Goal: Information Seeking & Learning: Learn about a topic

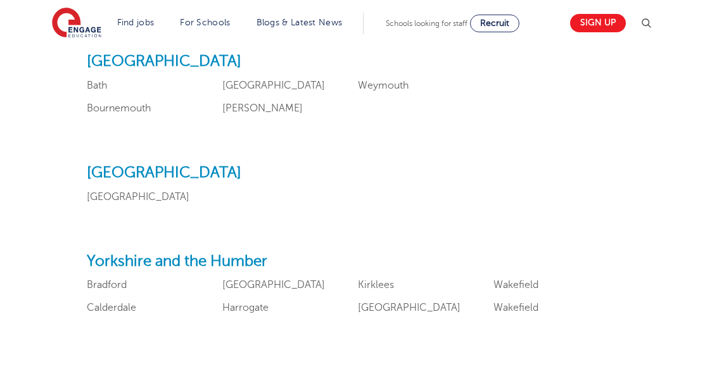
scroll to position [1498, 0]
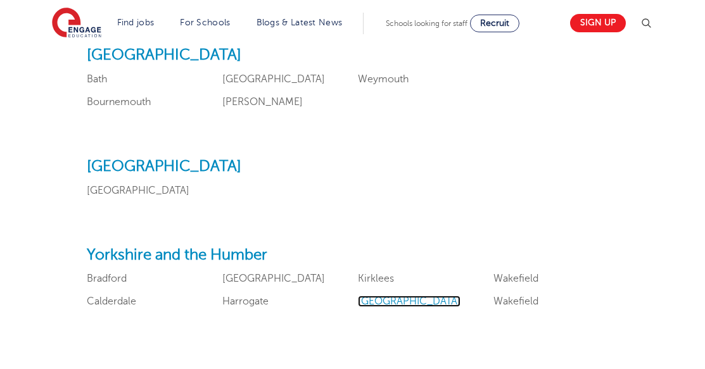
click at [373, 296] on link "Leeds" at bounding box center [409, 301] width 103 height 11
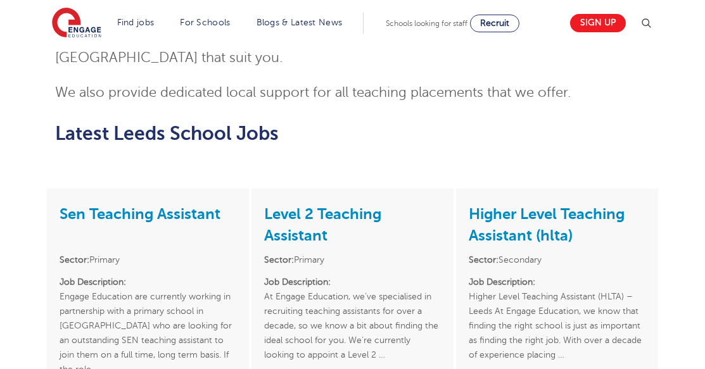
scroll to position [1617, 0]
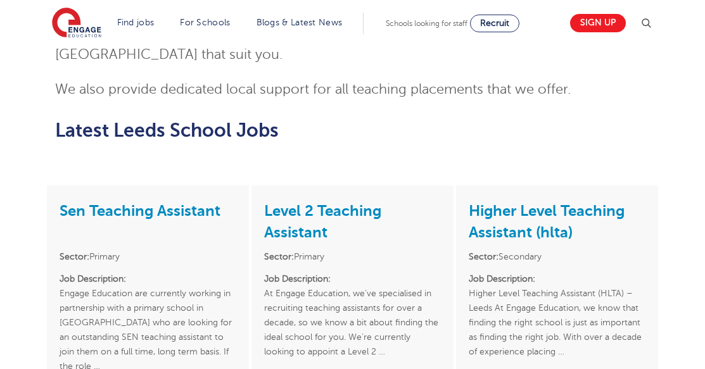
click at [330, 198] on h3 "Level 2 Teaching Assistant" at bounding box center [352, 220] width 177 height 45
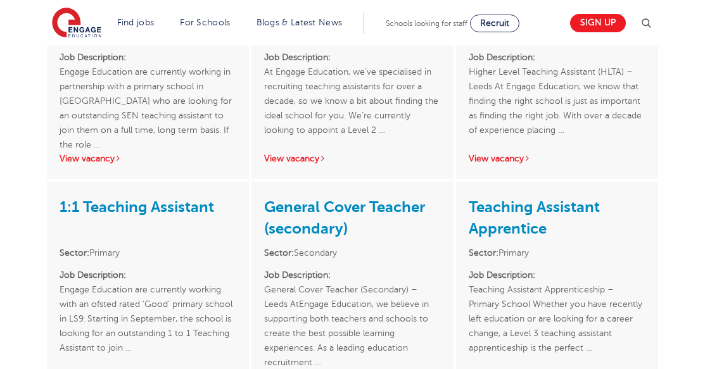
scroll to position [1845, 0]
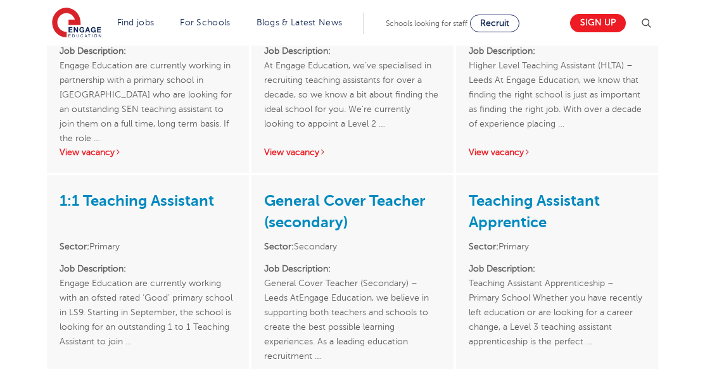
click at [86, 261] on p "Job Description: Engage Education are currently working with an ofsted rated ‘G…" at bounding box center [148, 312] width 177 height 102
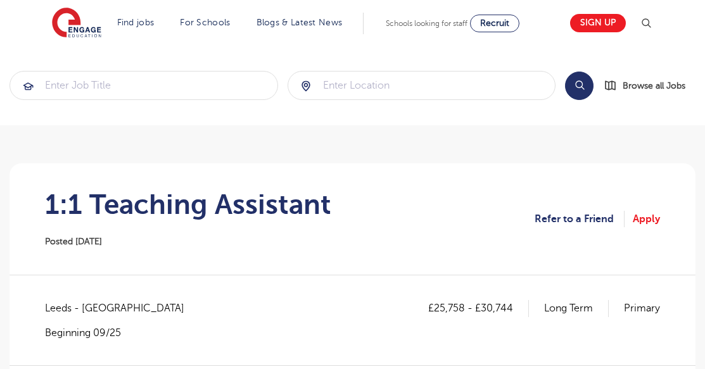
scroll to position [323, 0]
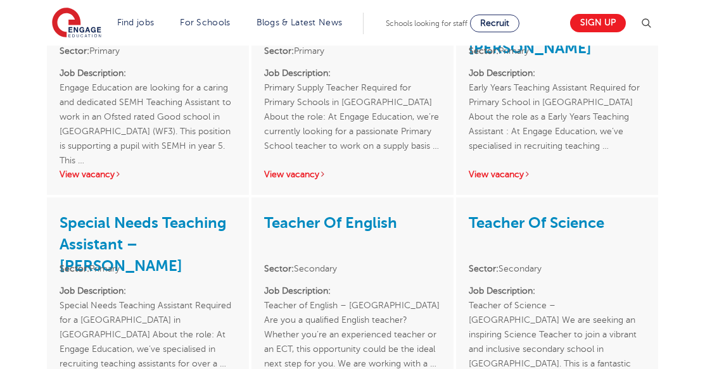
scroll to position [2790, 0]
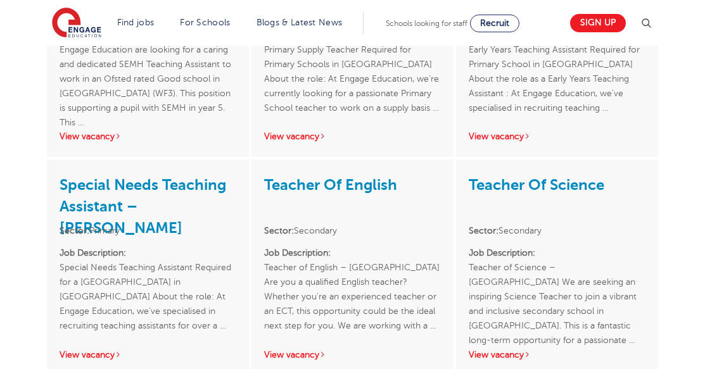
click at [302, 294] on div "Teacher Of English Sector: Secondary Job Description: Teacher of English – Leed…" at bounding box center [352, 267] width 202 height 215
click at [299, 350] on link "View vacancy" at bounding box center [295, 354] width 62 height 9
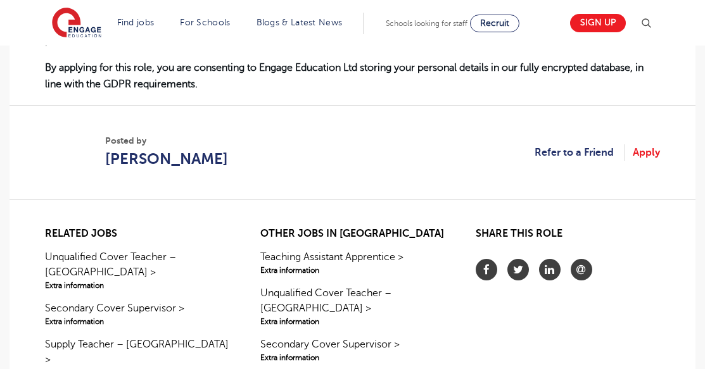
scroll to position [850, 0]
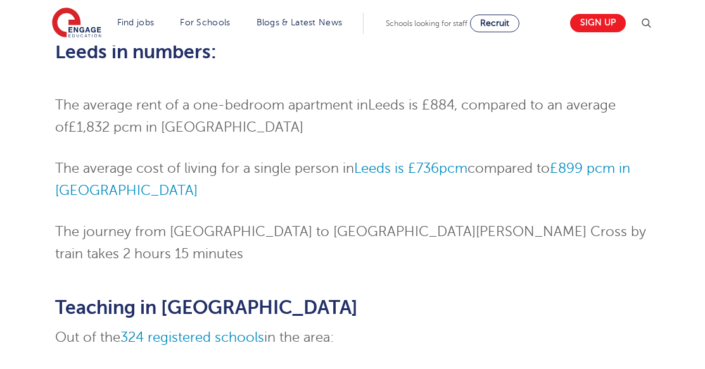
scroll to position [828, 0]
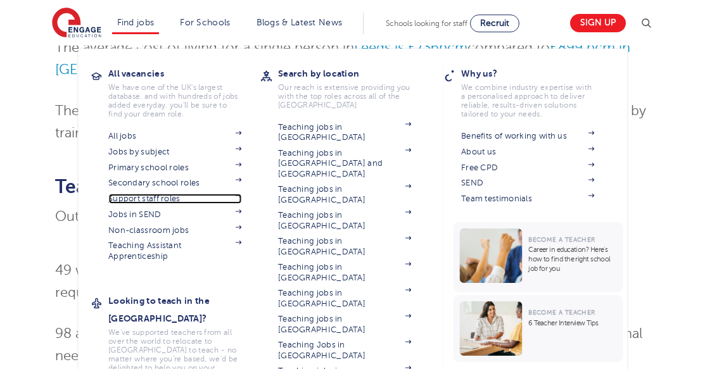
click at [241, 198] on span at bounding box center [231, 199] width 19 height 10
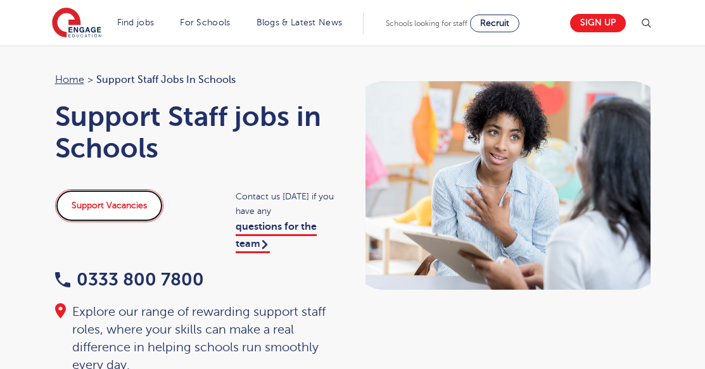
click at [123, 198] on link "Support Vacancies" at bounding box center [109, 205] width 108 height 33
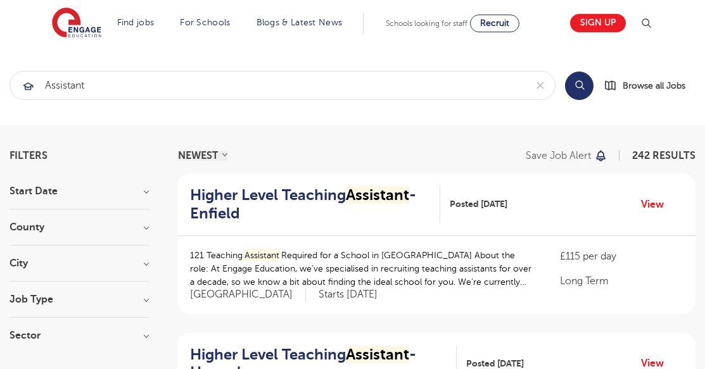
click at [73, 261] on h3 "City" at bounding box center [78, 263] width 139 height 10
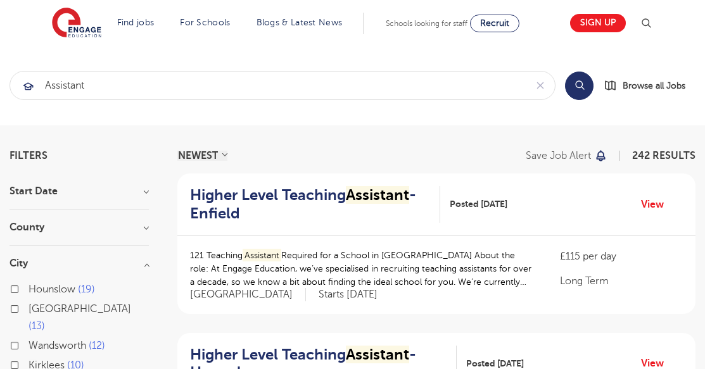
click at [61, 303] on label "Leeds 13" at bounding box center [88, 318] width 120 height 34
click at [37, 303] on input "Leeds 13" at bounding box center [32, 307] width 8 height 8
checkbox input "true"
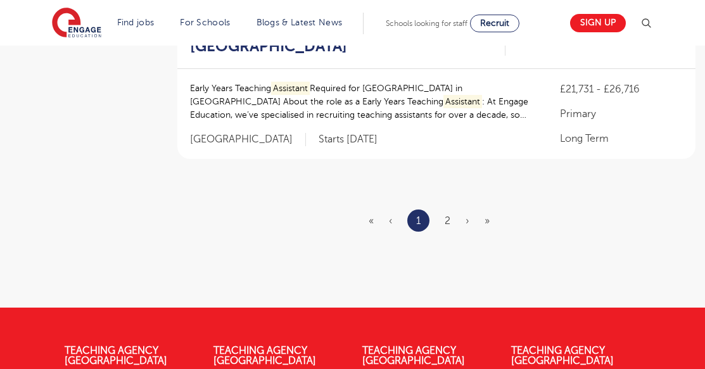
scroll to position [1701, 0]
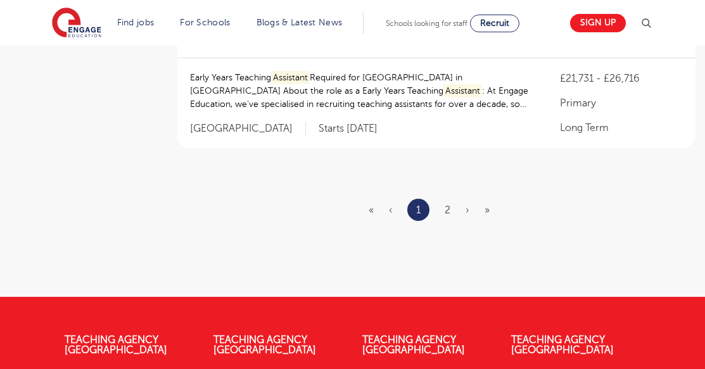
click at [445, 202] on li "2" at bounding box center [447, 210] width 6 height 16
click at [451, 199] on ul "« ‹ 1 2 › »" at bounding box center [436, 210] width 136 height 22
click at [449, 204] on link "2" at bounding box center [447, 209] width 6 height 11
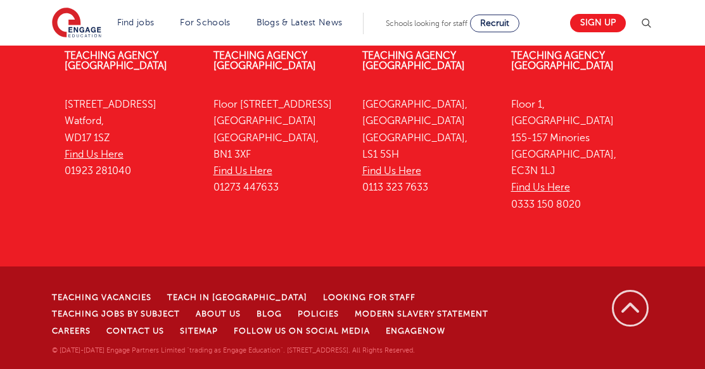
scroll to position [0, 0]
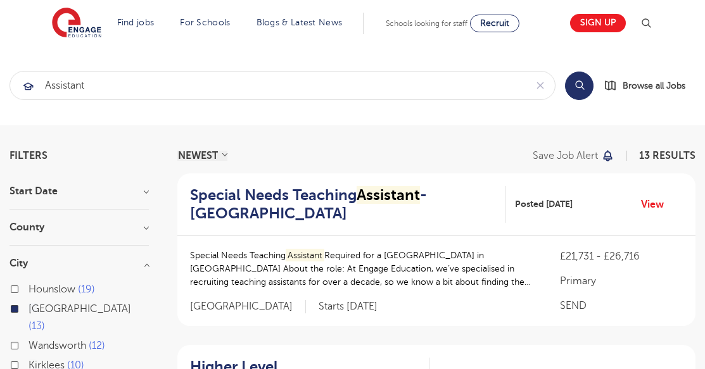
scroll to position [139, 0]
